Goal: Navigation & Orientation: Find specific page/section

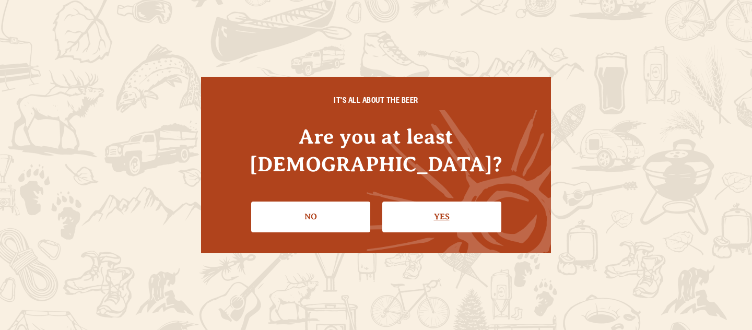
click at [425, 205] on link "Yes" at bounding box center [441, 216] width 119 height 30
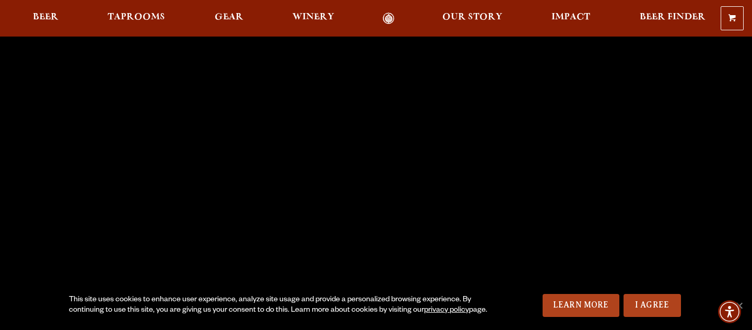
scroll to position [85, 0]
click at [658, 296] on link "I Agree" at bounding box center [651, 305] width 57 height 23
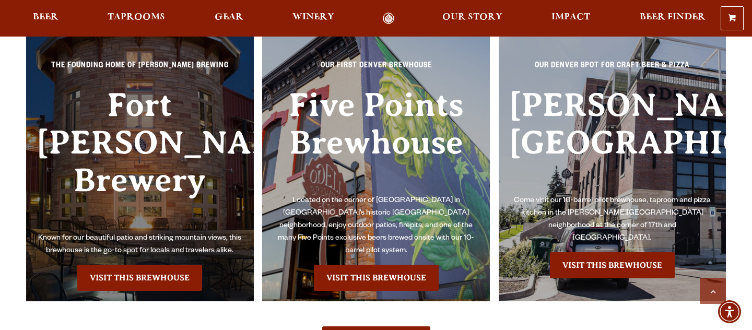
scroll to position [2297, 0]
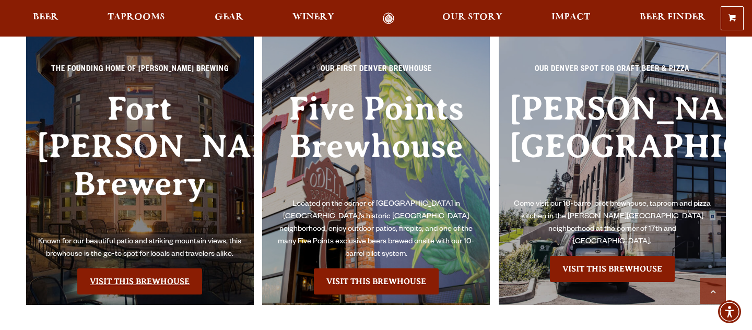
click at [134, 268] on link "Visit this Brewhouse" at bounding box center [139, 281] width 125 height 26
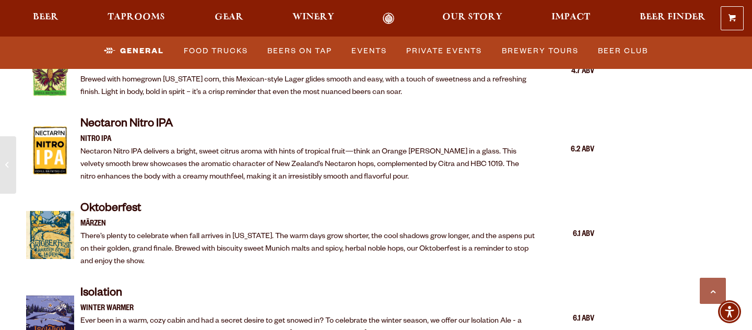
scroll to position [1910, 0]
